Goal: Task Accomplishment & Management: Manage account settings

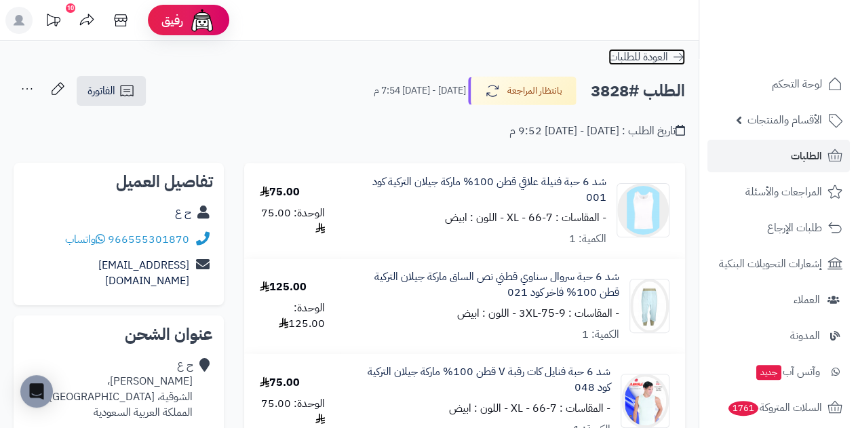
drag, startPoint x: 0, startPoint y: 0, endPoint x: 653, endPoint y: 60, distance: 655.5
click at [653, 60] on span "العودة للطلبات" at bounding box center [639, 57] width 60 height 16
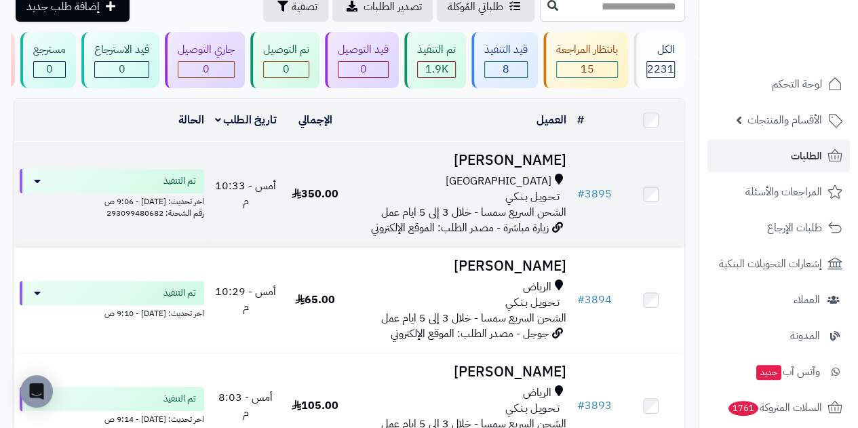
scroll to position [68, 0]
click at [538, 205] on span "تـحـويـل بـنـكـي" at bounding box center [532, 197] width 54 height 16
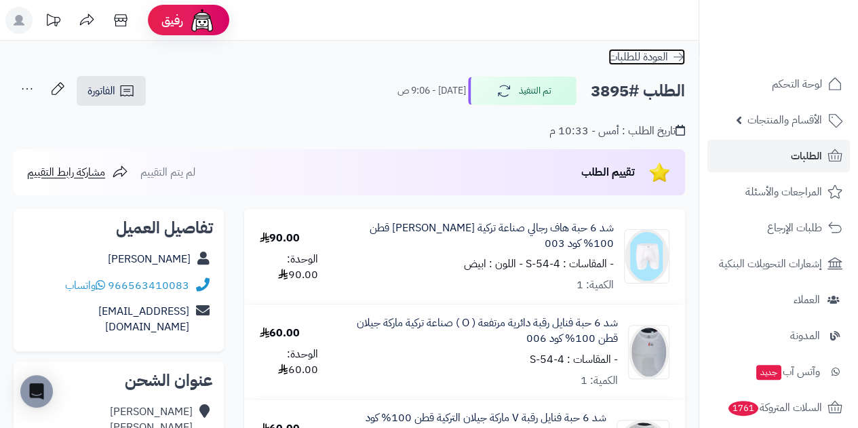
click at [647, 59] on span "العودة للطلبات" at bounding box center [639, 57] width 60 height 16
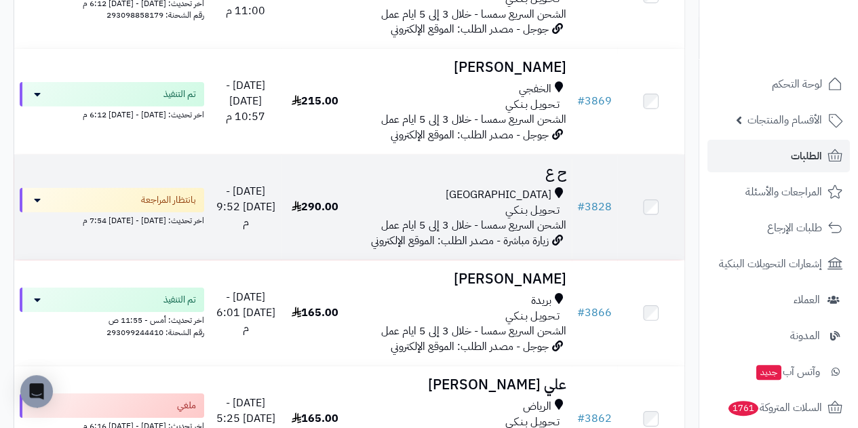
scroll to position [2036, 0]
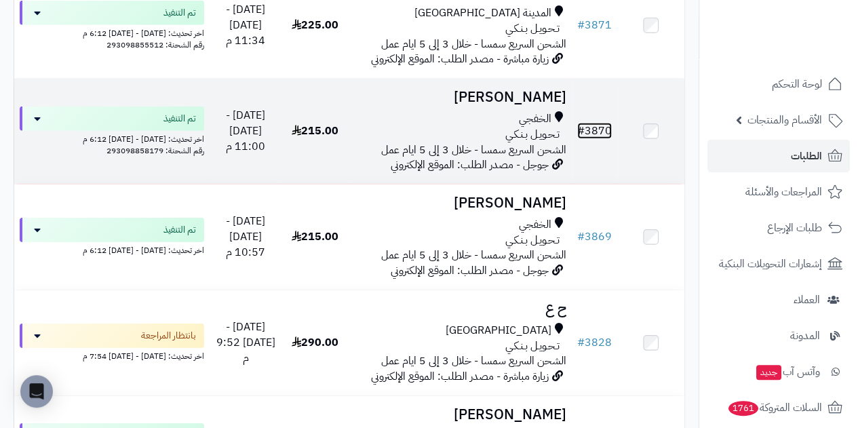
click at [592, 139] on link "# 3870" at bounding box center [594, 131] width 35 height 16
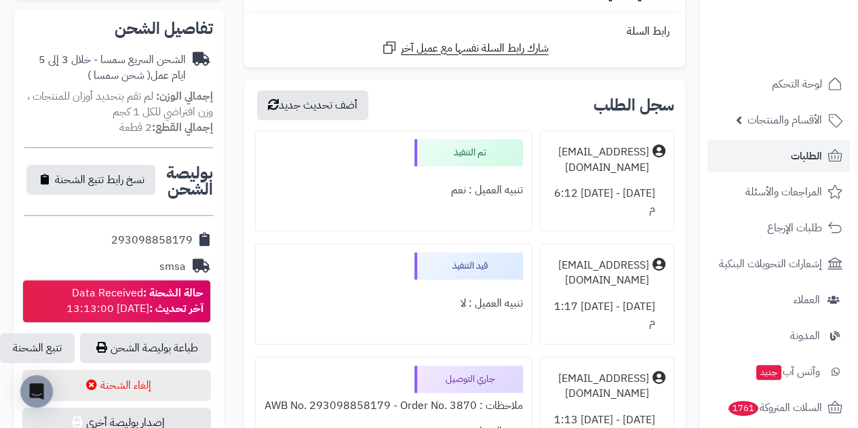
scroll to position [543, 0]
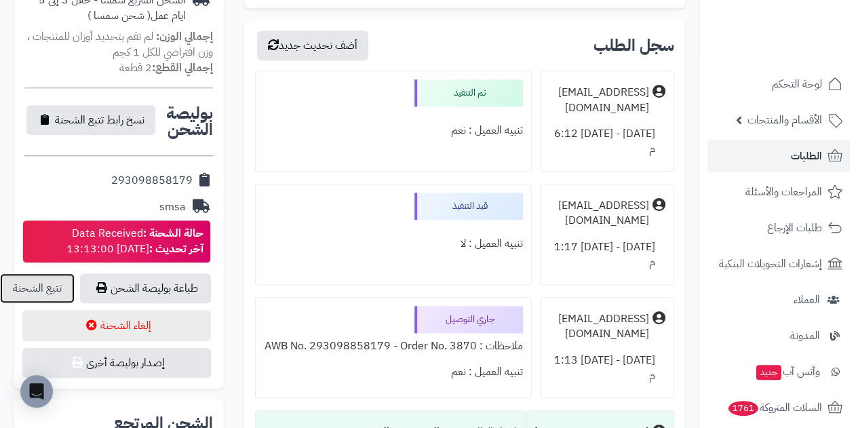
click at [43, 273] on link "تتبع الشحنة" at bounding box center [37, 288] width 75 height 30
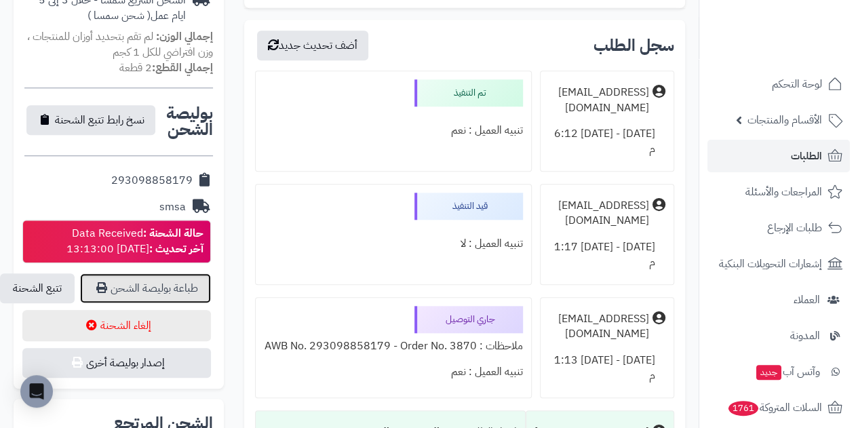
click at [152, 273] on link "طباعة بوليصة الشحن" at bounding box center [145, 288] width 131 height 30
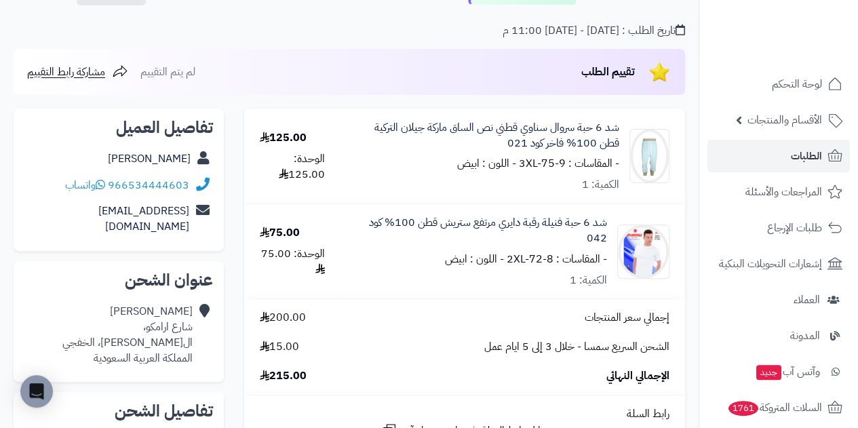
scroll to position [0, 0]
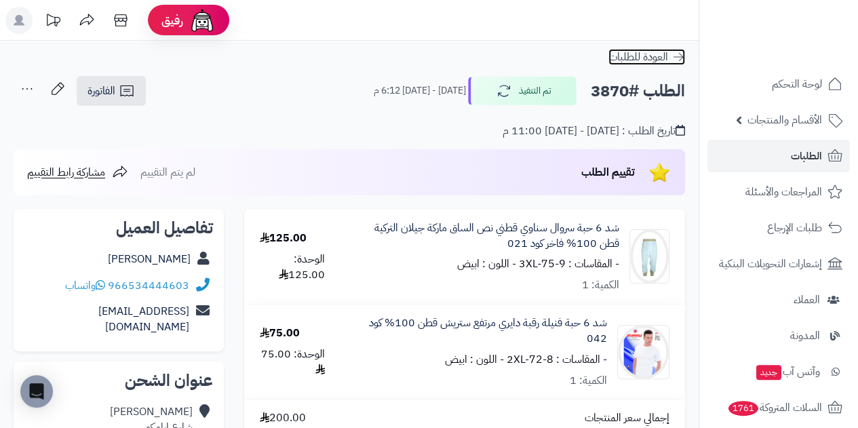
click at [662, 55] on span "العودة للطلبات" at bounding box center [639, 57] width 60 height 16
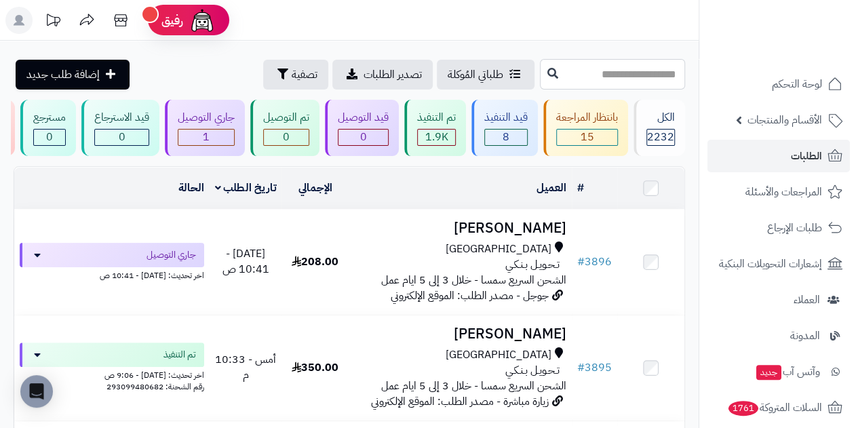
click at [600, 74] on input "text" at bounding box center [612, 74] width 145 height 31
type input "****"
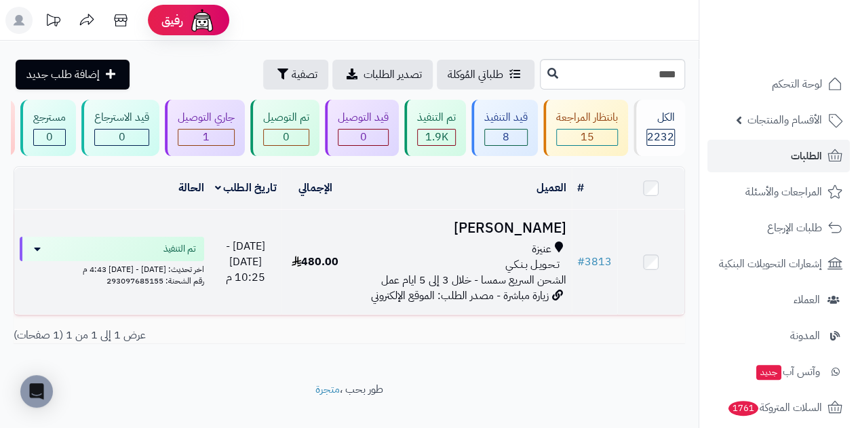
click at [529, 271] on span "تـحـويـل بـنـكـي" at bounding box center [532, 265] width 54 height 16
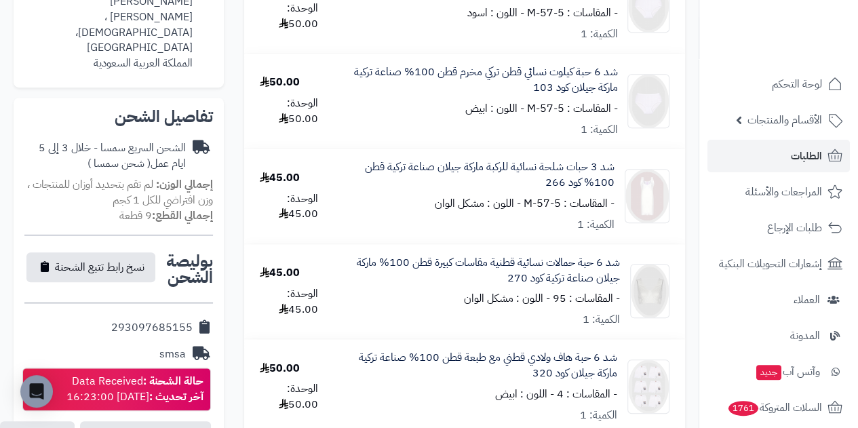
scroll to position [611, 0]
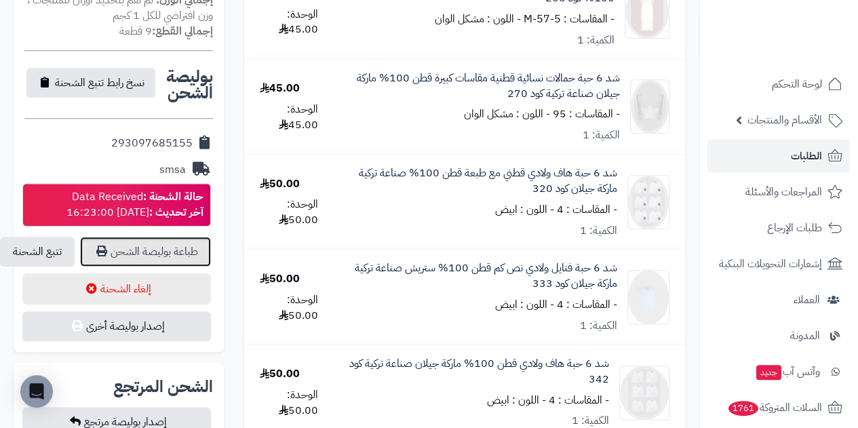
click at [159, 237] on link "طباعة بوليصة الشحن" at bounding box center [145, 252] width 131 height 30
